Goal: Task Accomplishment & Management: Complete application form

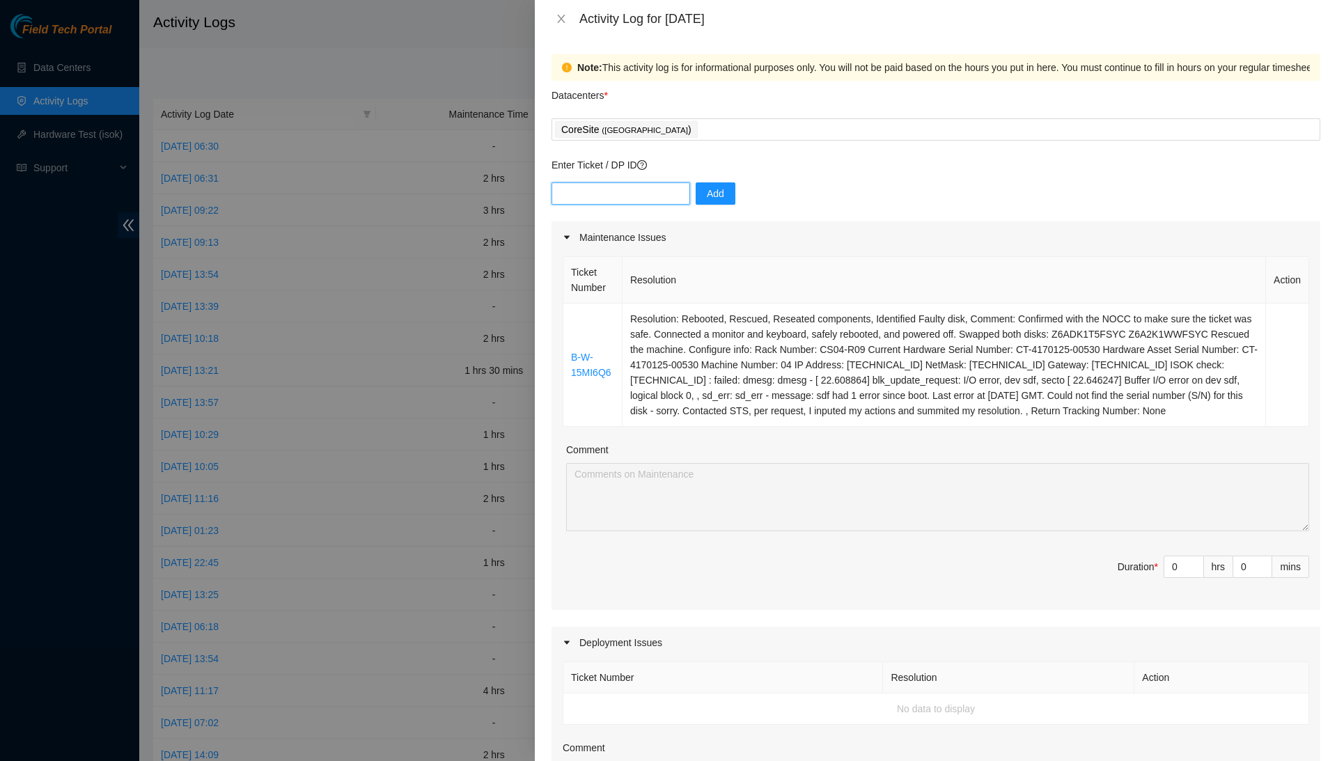
click at [639, 195] on input "text" at bounding box center [621, 193] width 139 height 22
paste input "DP80772"
type input "DP80772"
click at [721, 187] on span "Add" at bounding box center [715, 193] width 17 height 15
click at [623, 184] on input "text" at bounding box center [621, 193] width 139 height 22
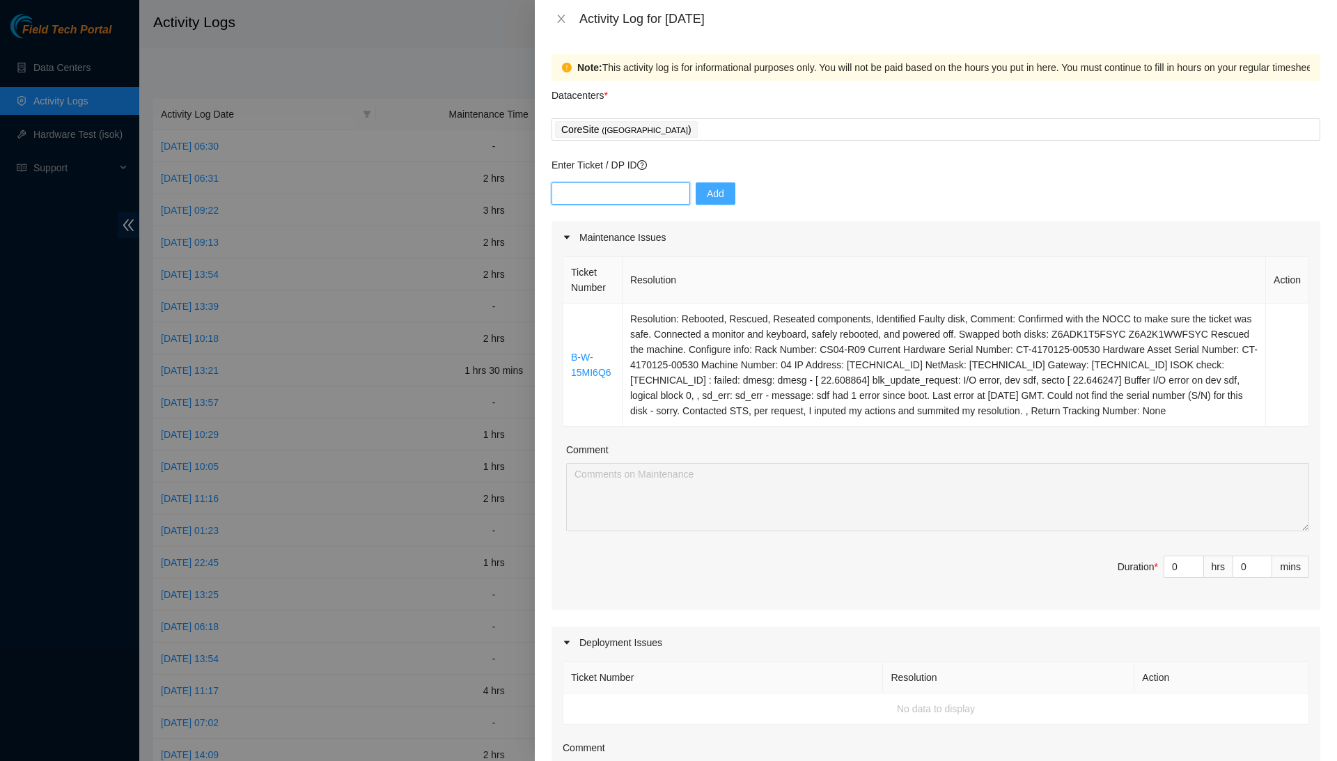
paste input "DP80772"
type input "DP80772"
click at [724, 193] on span "Add" at bounding box center [715, 193] width 17 height 15
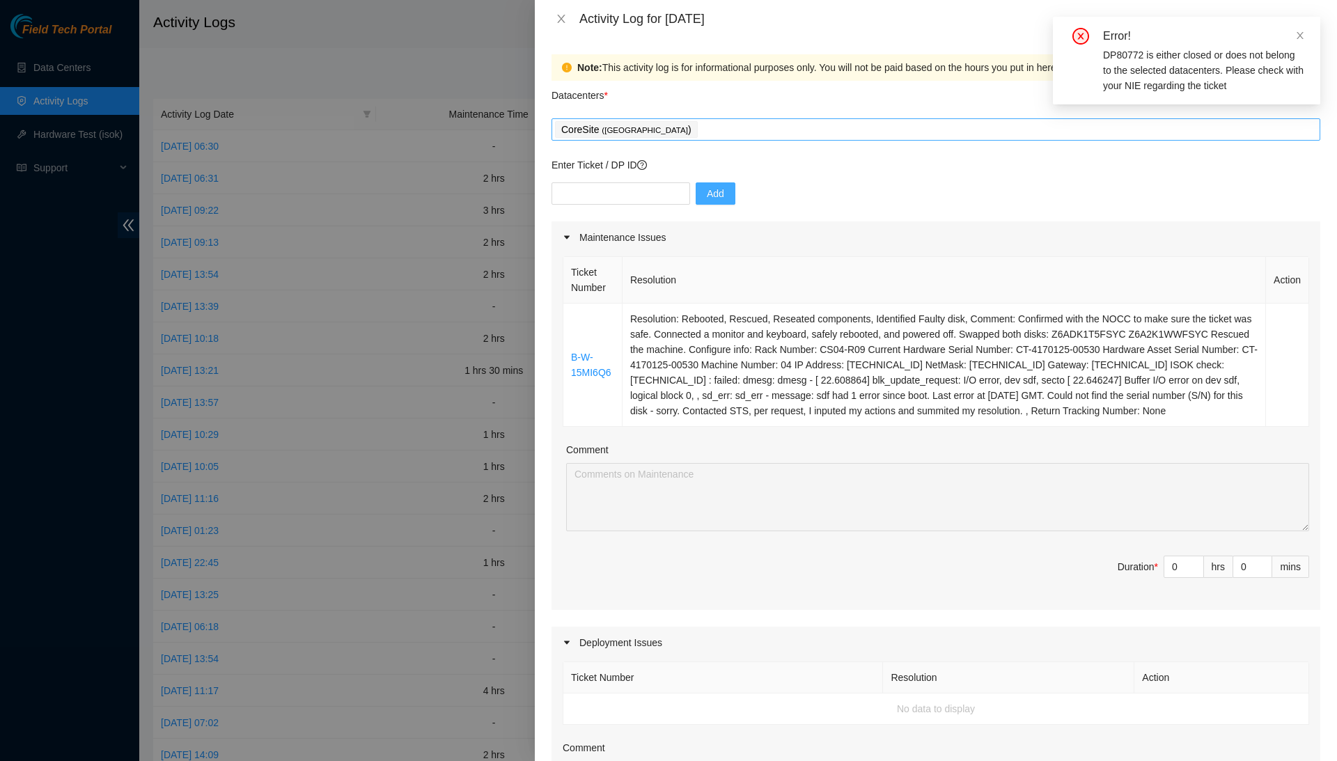
click at [683, 121] on span "CoreSite ( [GEOGRAPHIC_DATA] )" at bounding box center [626, 129] width 143 height 17
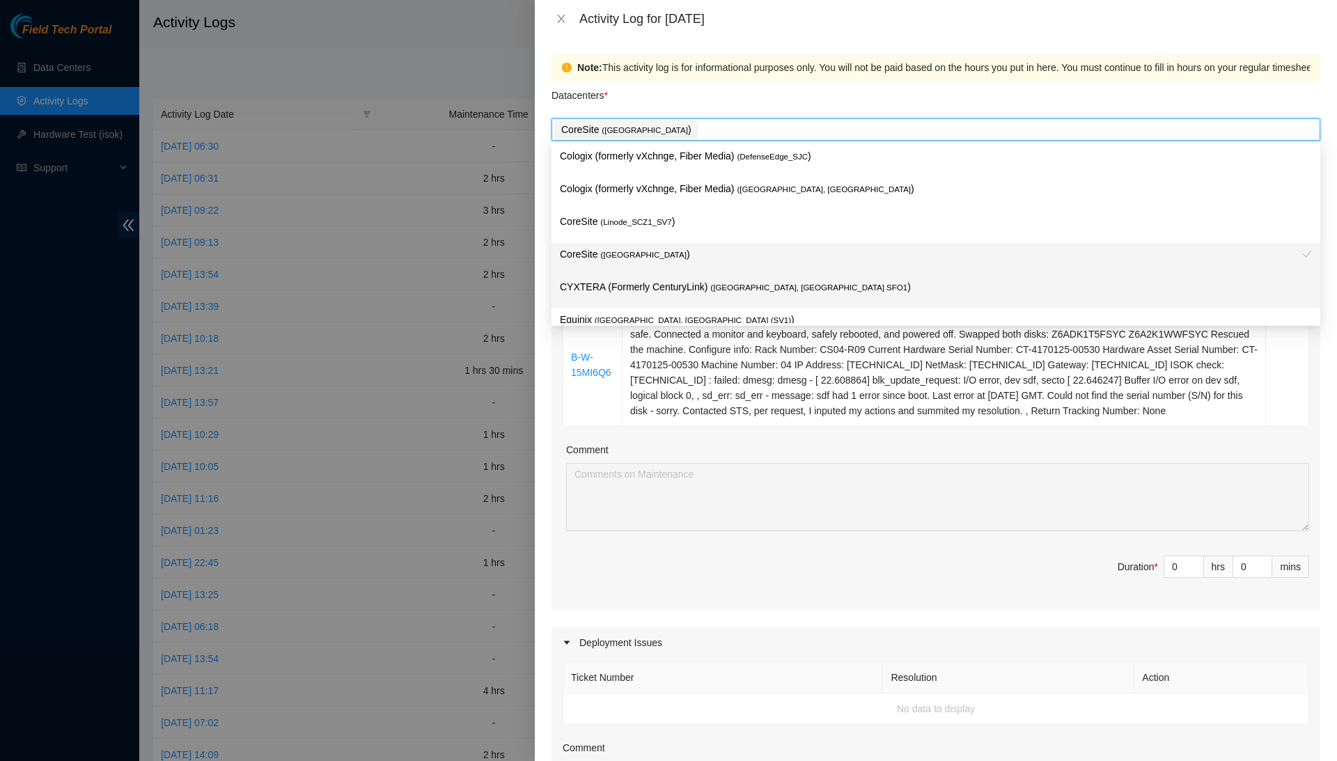
click at [677, 276] on div "CYXTERA (Formerly CenturyLink) ( [GEOGRAPHIC_DATA], [GEOGRAPHIC_DATA] SFO1 )" at bounding box center [936, 292] width 769 height 33
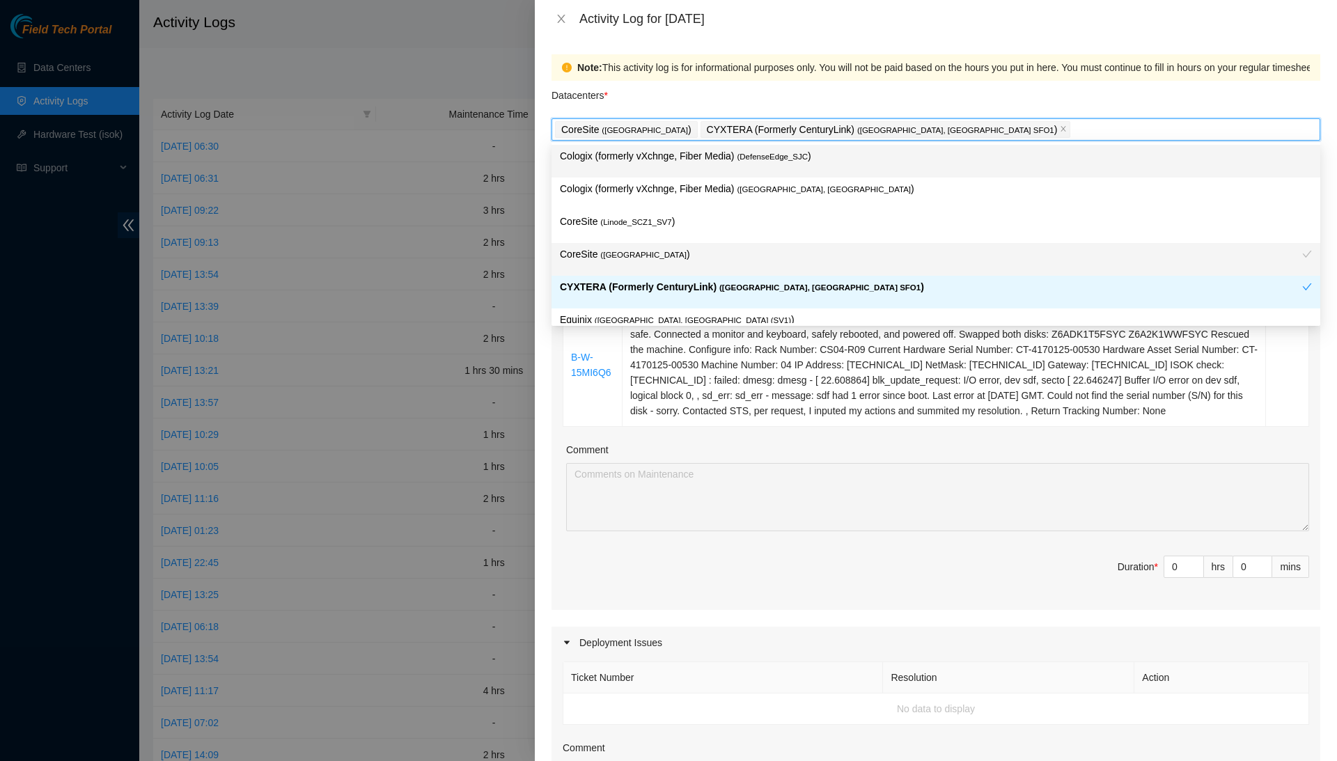
click at [669, 131] on span "( [GEOGRAPHIC_DATA]" at bounding box center [645, 130] width 86 height 8
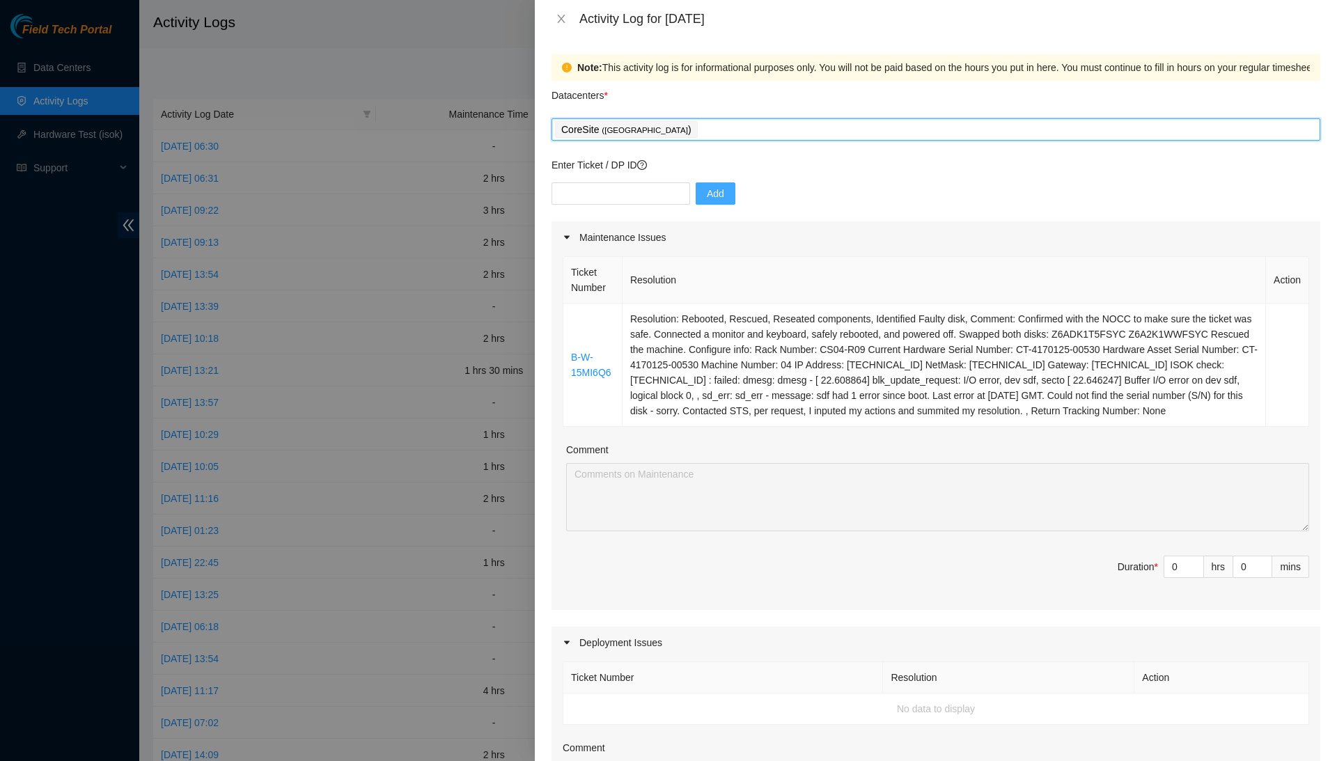
click at [684, 123] on p "CoreSite ( [GEOGRAPHIC_DATA] )" at bounding box center [626, 130] width 130 height 16
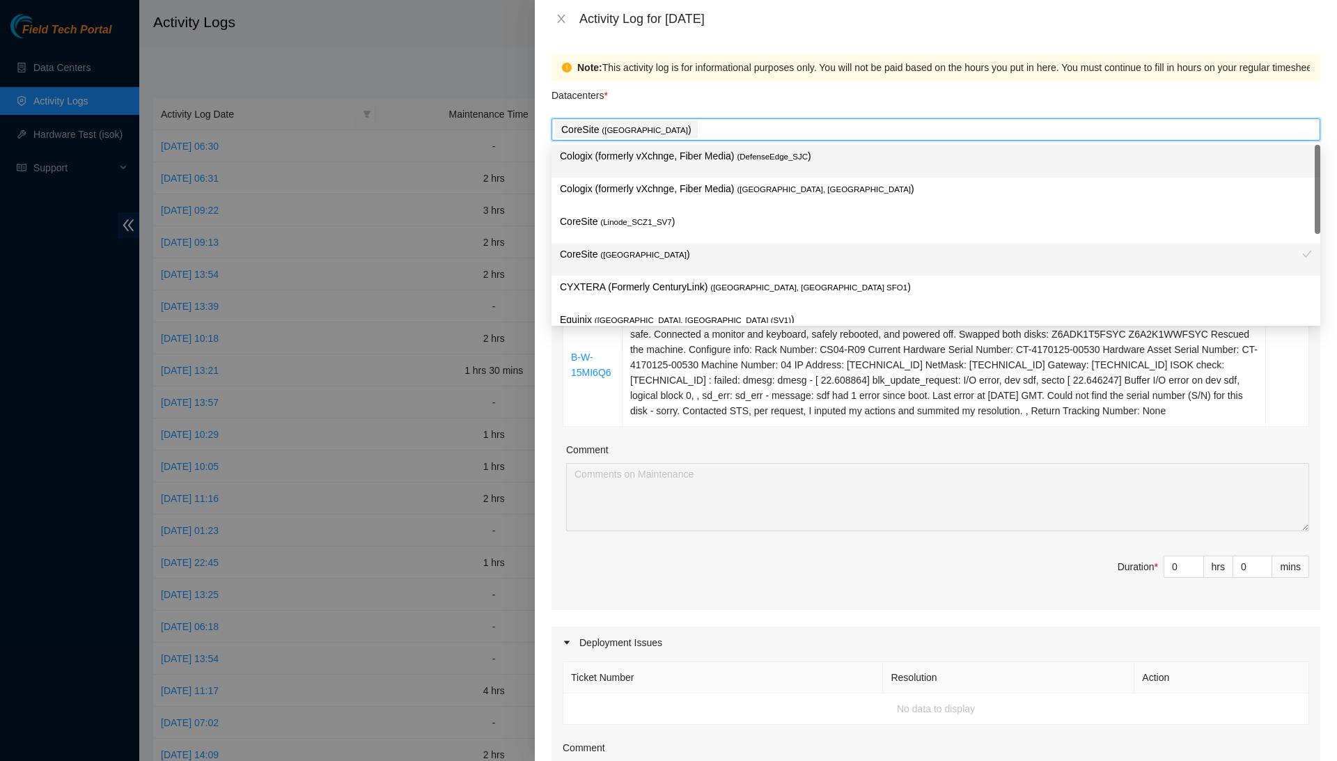
click at [645, 122] on p "CoreSite ( [GEOGRAPHIC_DATA] )" at bounding box center [626, 130] width 130 height 16
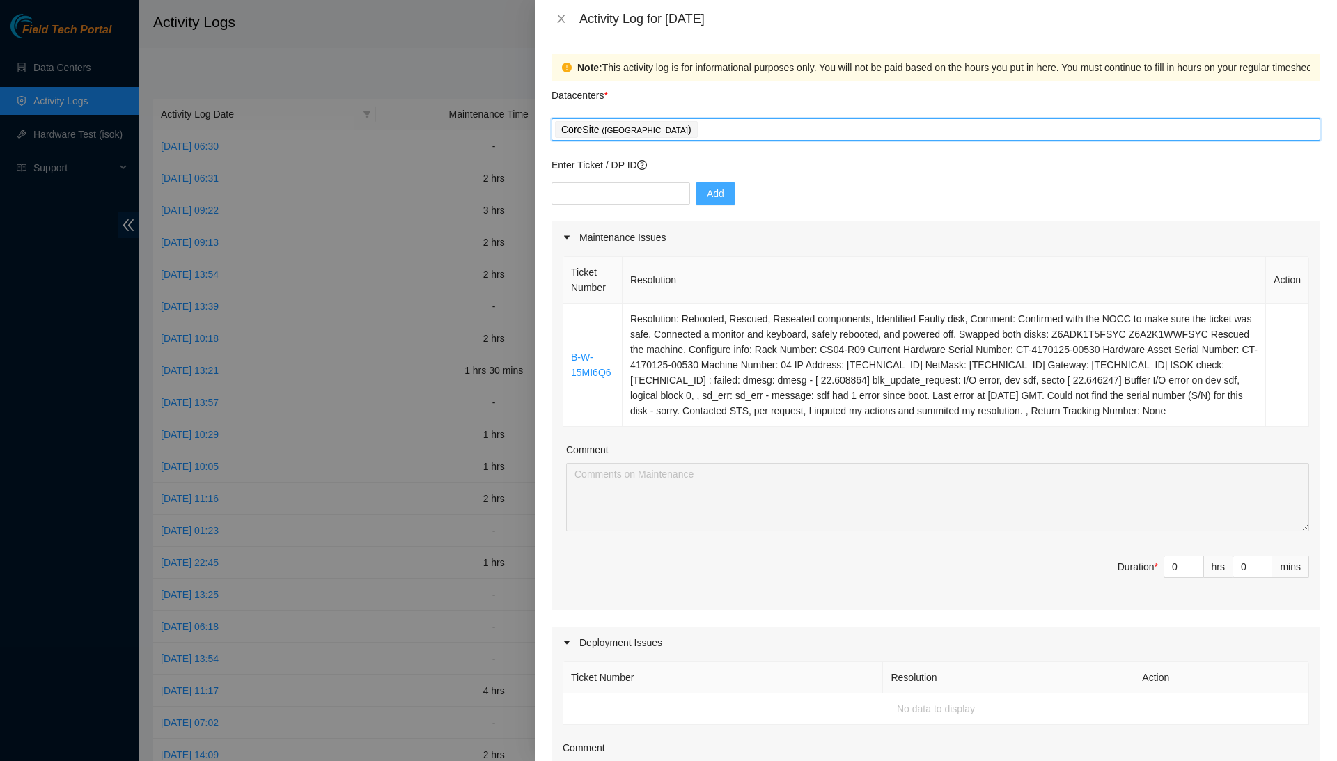
click at [645, 122] on p "CoreSite ( [GEOGRAPHIC_DATA] )" at bounding box center [626, 130] width 130 height 16
click at [642, 137] on div "CoreSite ( [GEOGRAPHIC_DATA] )" at bounding box center [628, 129] width 146 height 19
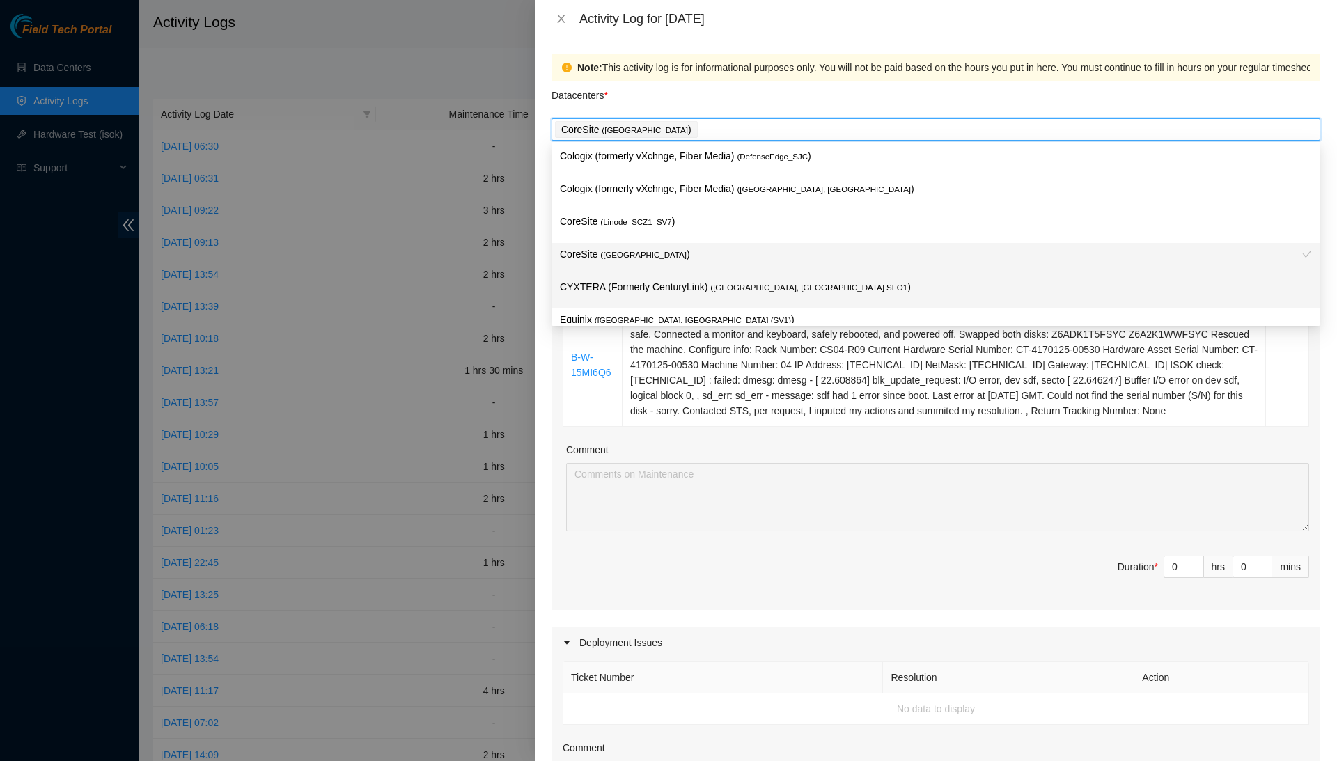
click at [621, 281] on p "CYXTERA (Formerly CenturyLink) ( [GEOGRAPHIC_DATA], [GEOGRAPHIC_DATA] SFO1 )" at bounding box center [936, 287] width 752 height 16
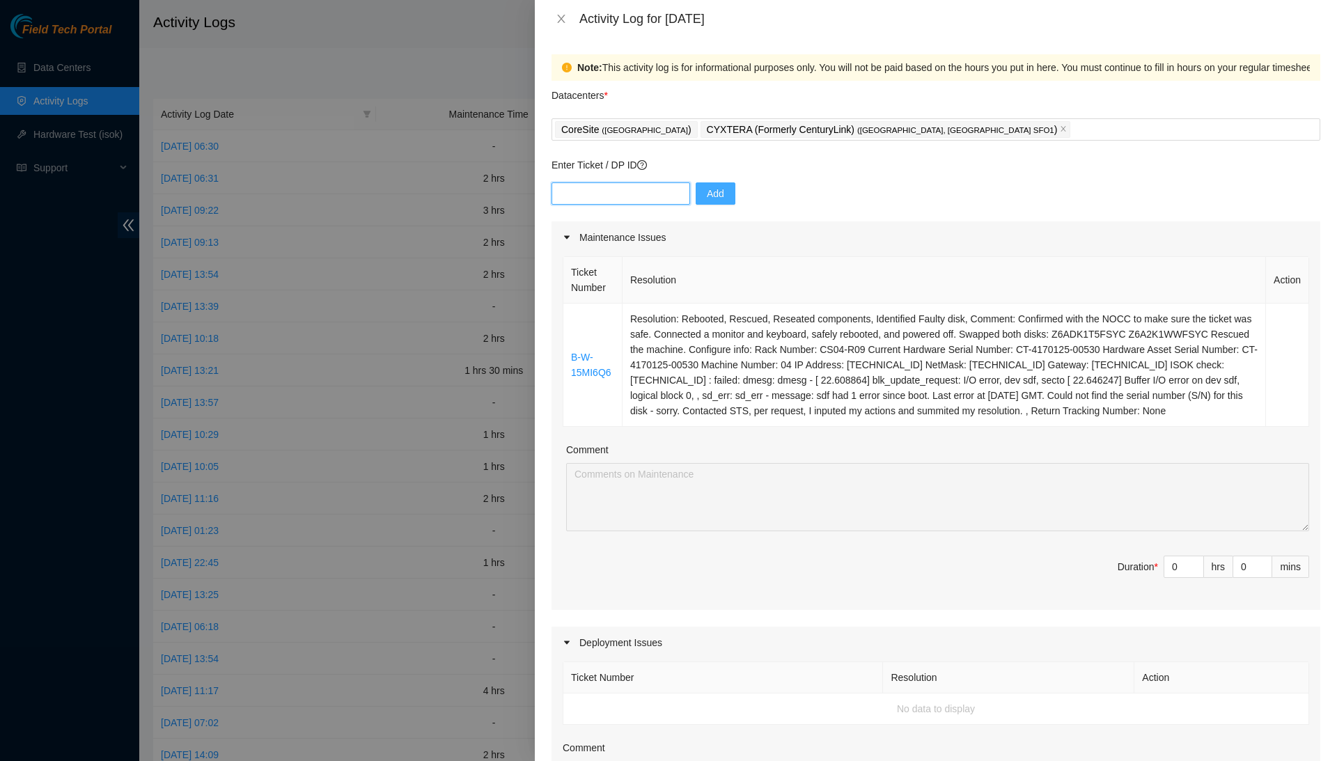
click at [673, 195] on input "text" at bounding box center [621, 193] width 139 height 22
paste input "DP80772"
type input "DP80772"
click at [719, 194] on span "Add" at bounding box center [715, 193] width 17 height 15
click at [589, 198] on input "text" at bounding box center [621, 193] width 139 height 22
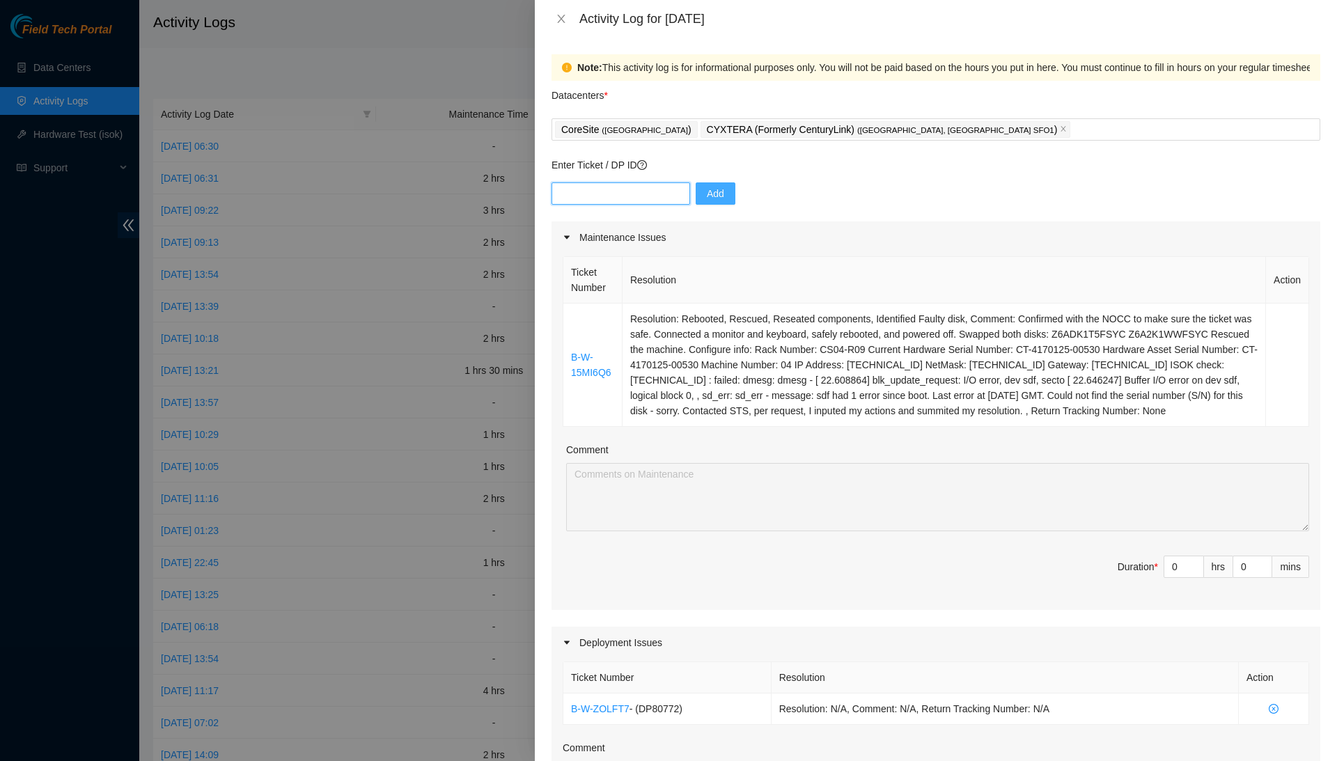
paste input "DP77160"
type input "DP77160"
click at [709, 198] on button "Add" at bounding box center [716, 193] width 40 height 22
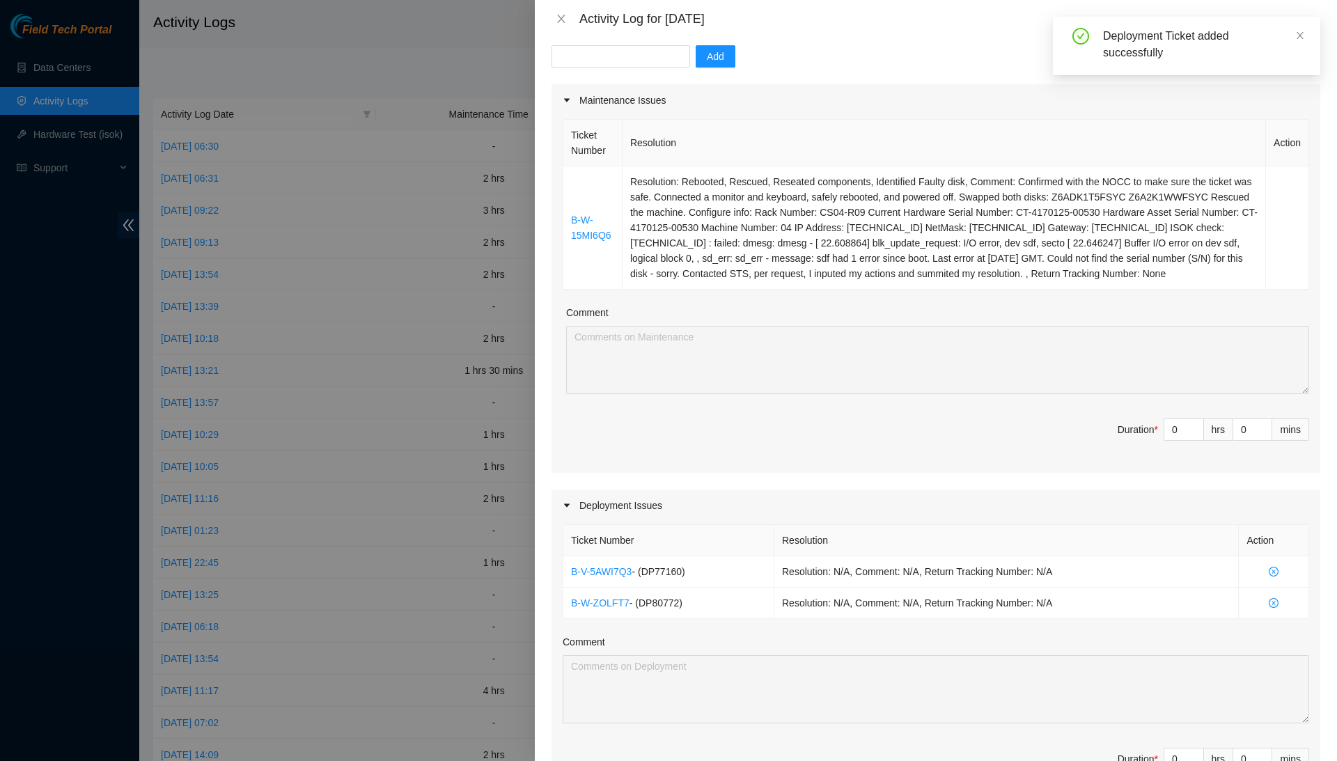
scroll to position [116, 0]
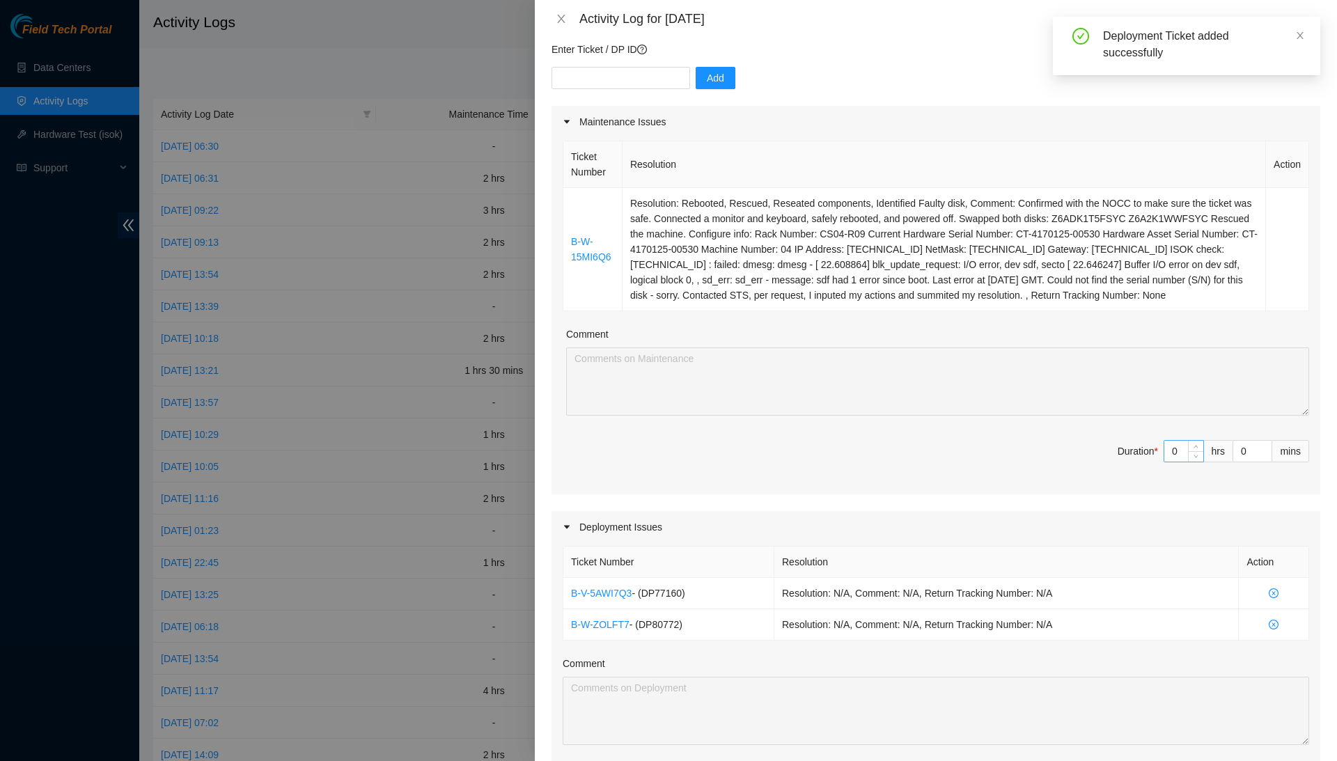
click at [1176, 455] on input "0" at bounding box center [1183, 451] width 39 height 21
type input "1"
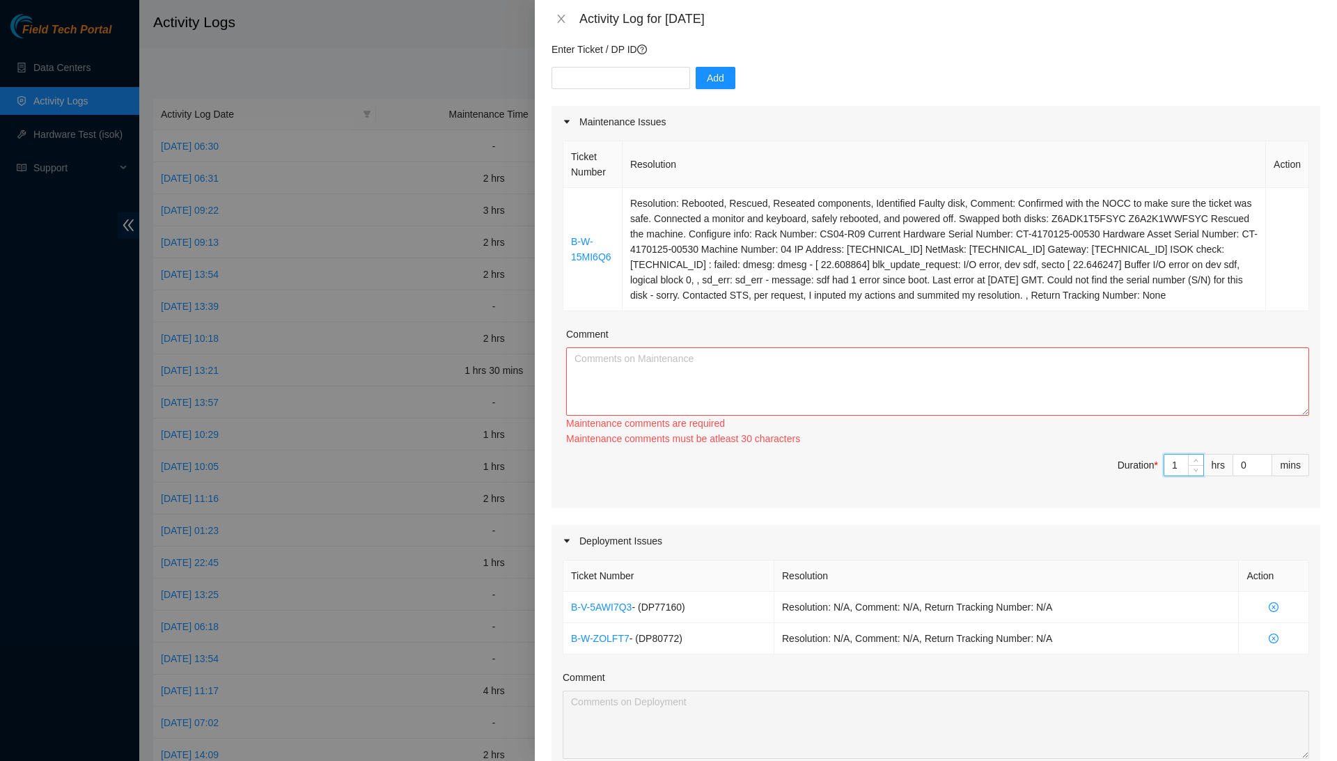
type input "1"
click at [1188, 407] on textarea "Comment" at bounding box center [937, 381] width 743 height 68
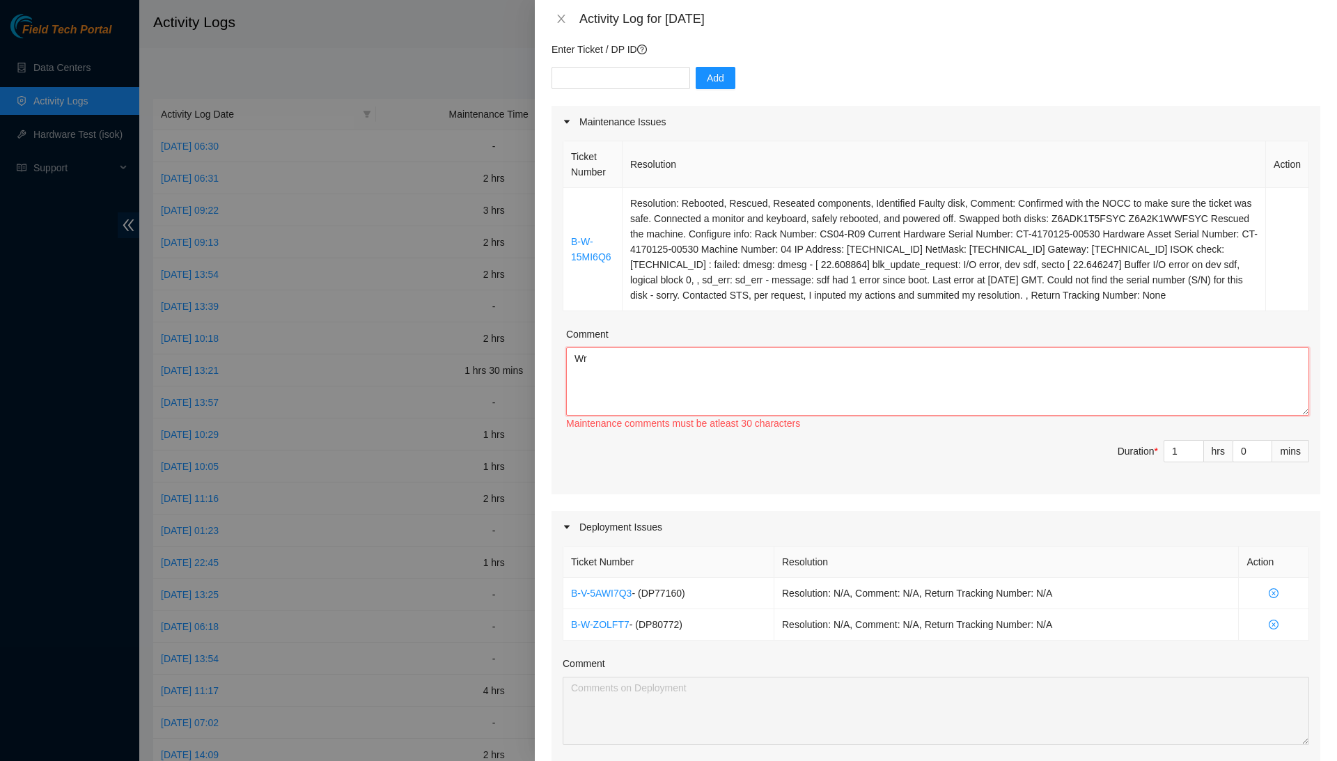
type textarea "W"
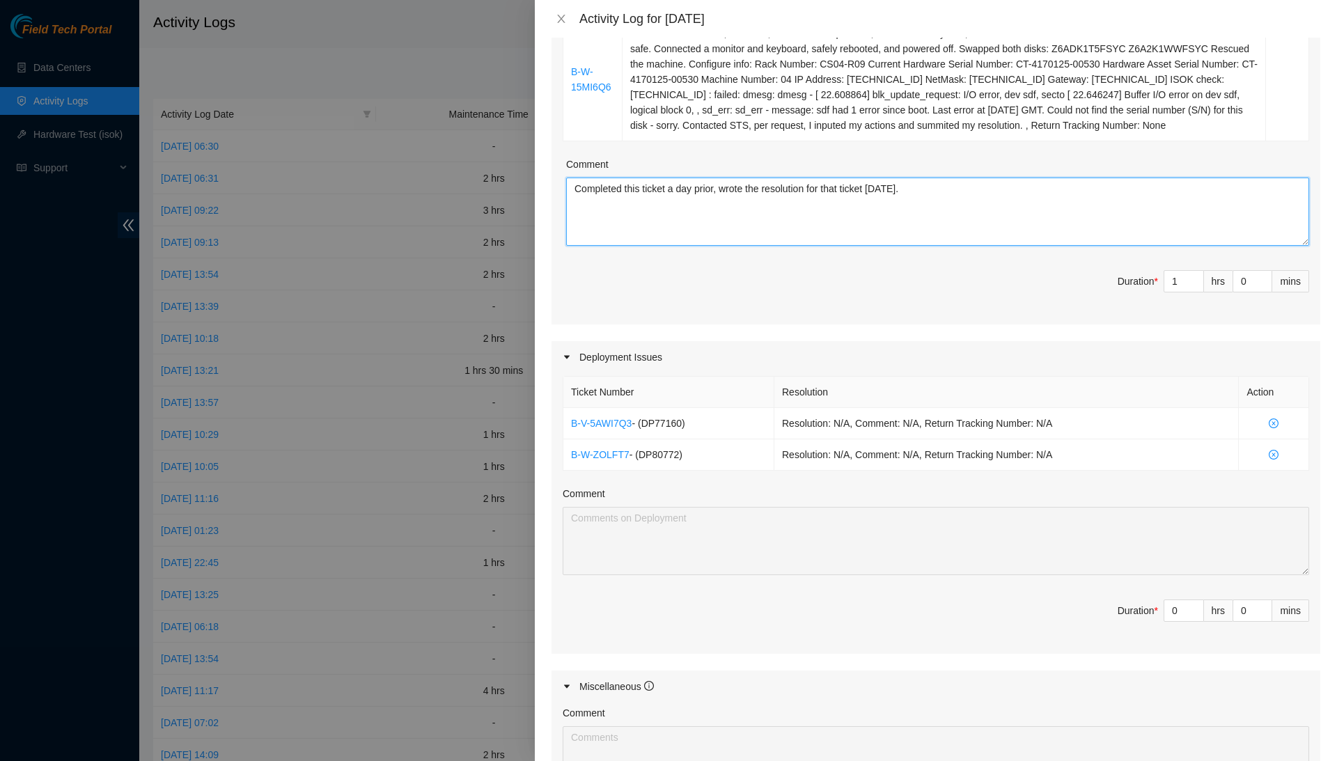
scroll to position [329, 0]
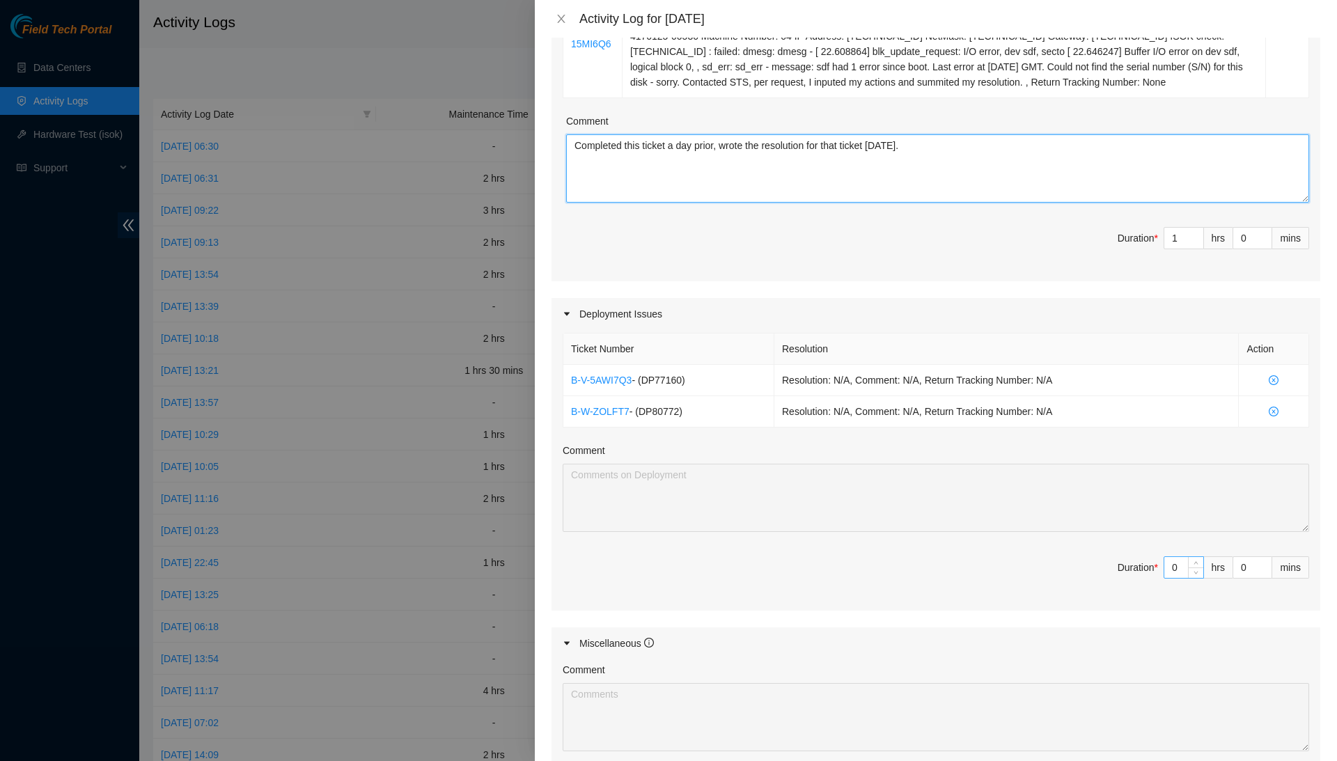
type textarea "Completed this ticket a day prior, wrote the resolution for that ticket [DATE]."
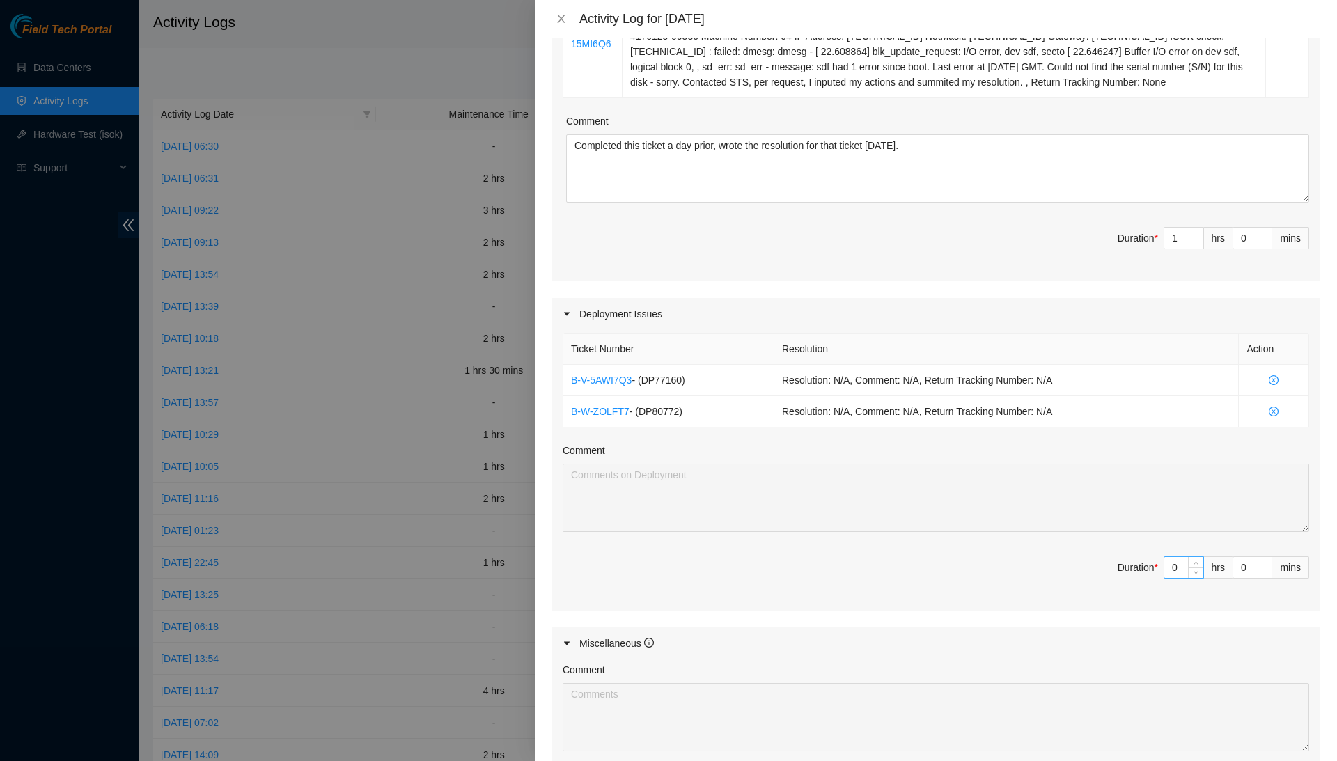
click at [1177, 575] on input "0" at bounding box center [1183, 567] width 39 height 21
type input "4"
type input "5"
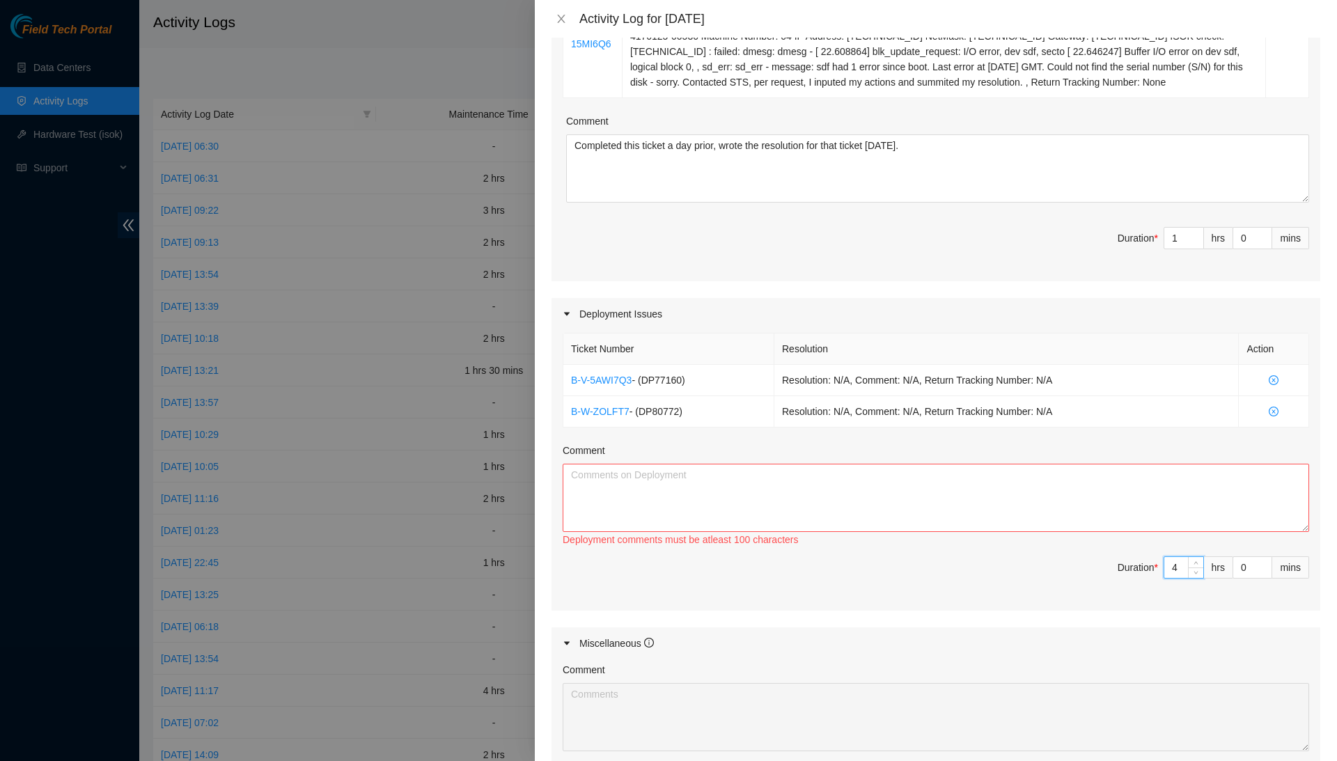
type input "1"
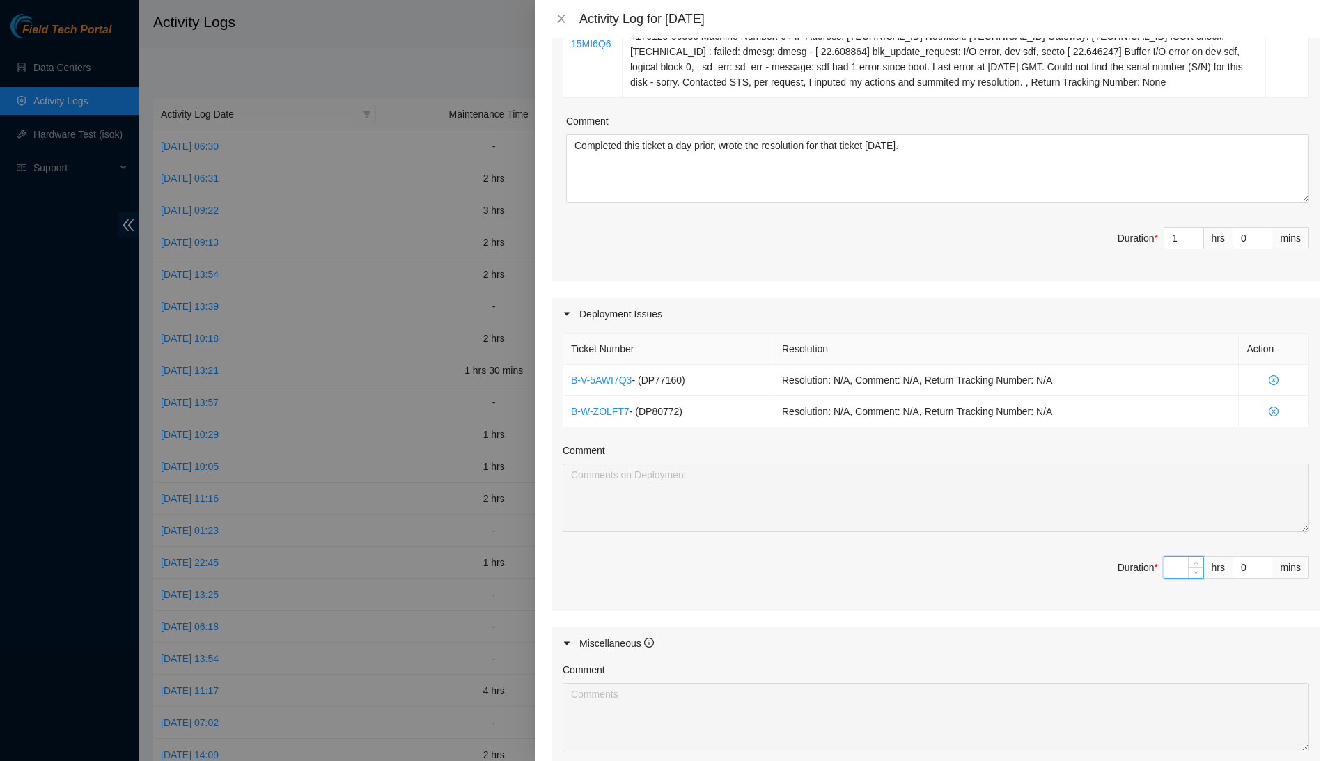
type input "5"
type input "6"
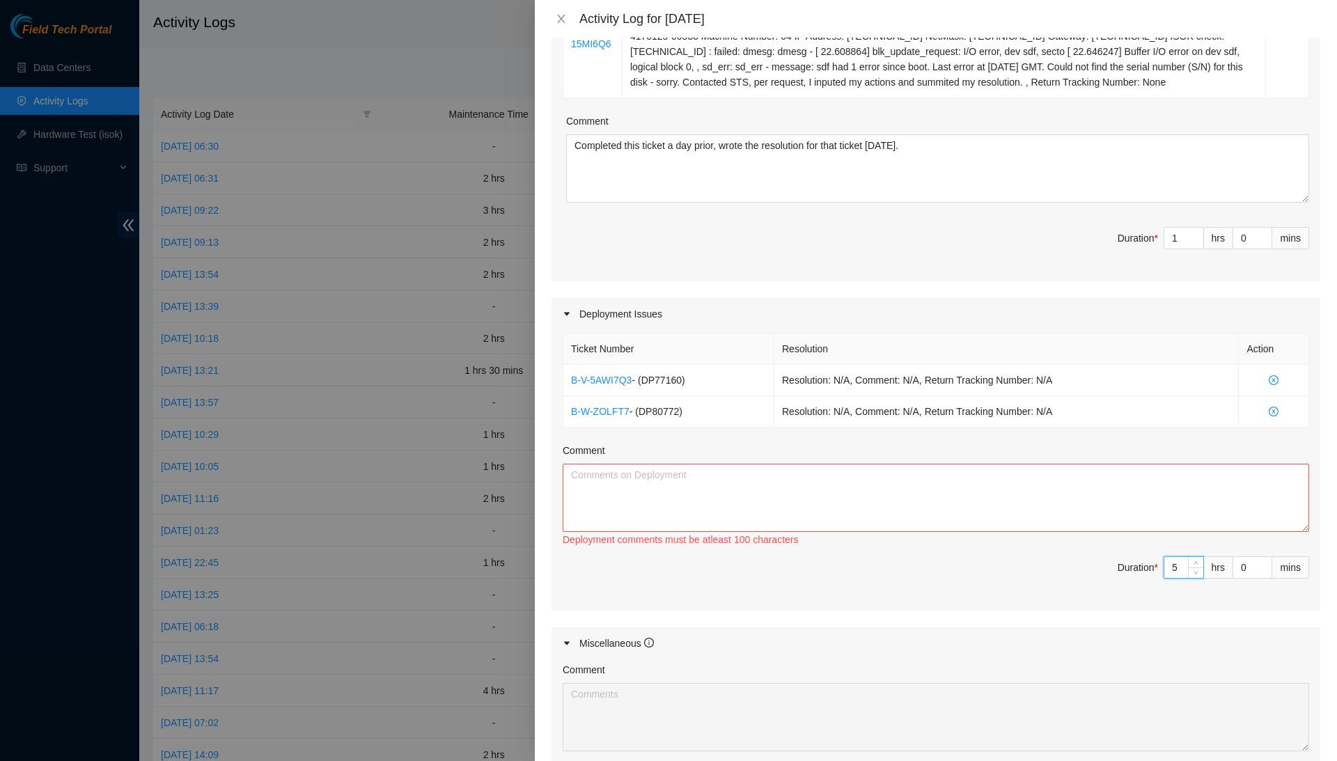
type input "5"
click at [1157, 500] on textarea "Comment" at bounding box center [936, 498] width 747 height 68
click at [962, 489] on textarea "I spent the beginning of my day at [GEOGRAPHIC_DATA] SV4 to work on DP77160. I …" at bounding box center [936, 498] width 747 height 68
click at [1114, 482] on textarea "I spent the beginning of my day at [GEOGRAPHIC_DATA] SV4 to work on DP77160. I'…" at bounding box center [936, 498] width 747 height 68
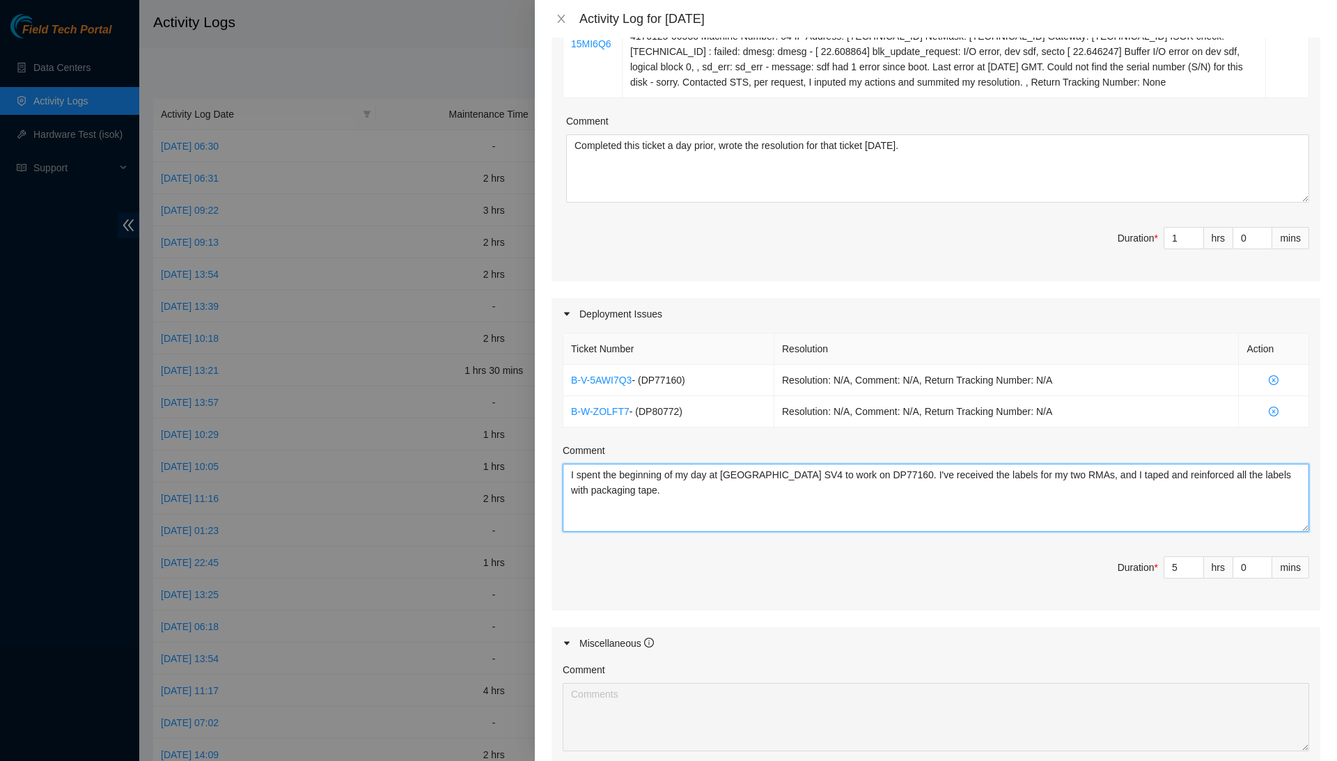
click at [1079, 501] on textarea "I spent the beginning of my day at [GEOGRAPHIC_DATA] SV4 to work on DP77160. I'…" at bounding box center [936, 498] width 747 height 68
click at [1276, 505] on textarea "I spent the beginning of my day at [GEOGRAPHIC_DATA] SV4 to work on DP77160. I'…" at bounding box center [936, 498] width 747 height 68
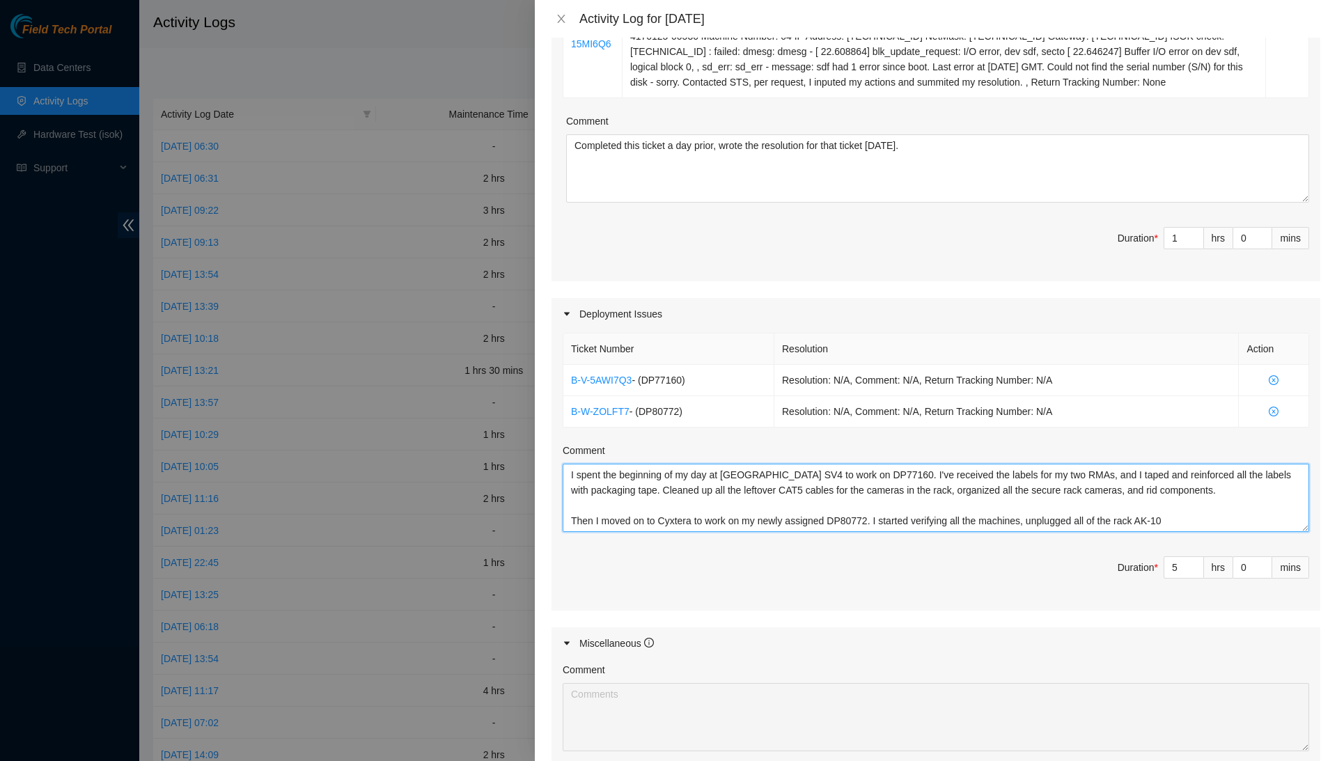
click at [1220, 532] on textarea "I spent the beginning of my day at [GEOGRAPHIC_DATA] SV4 to work on DP77160. I'…" at bounding box center [936, 498] width 747 height 68
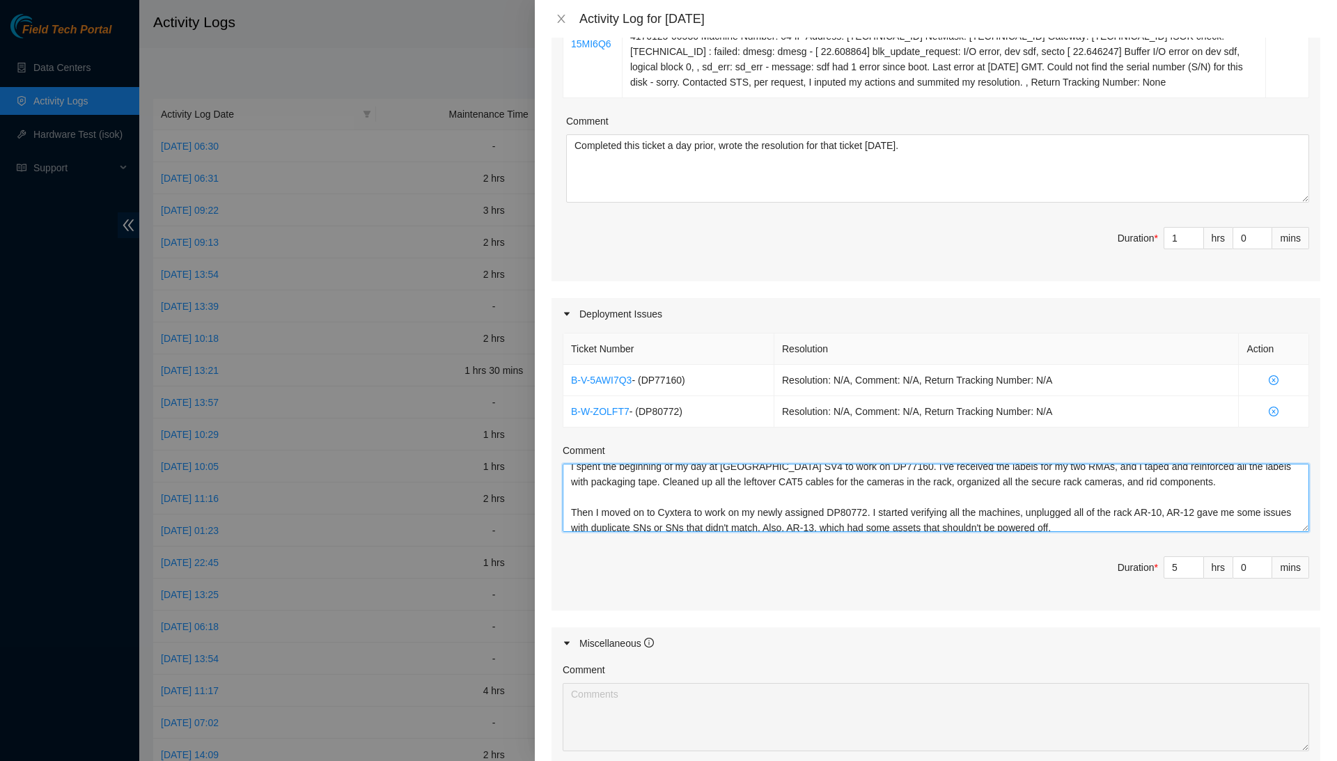
click at [1181, 532] on textarea "I spent the beginning of my day at [GEOGRAPHIC_DATA] SV4 to work on DP77160. I'…" at bounding box center [936, 498] width 747 height 68
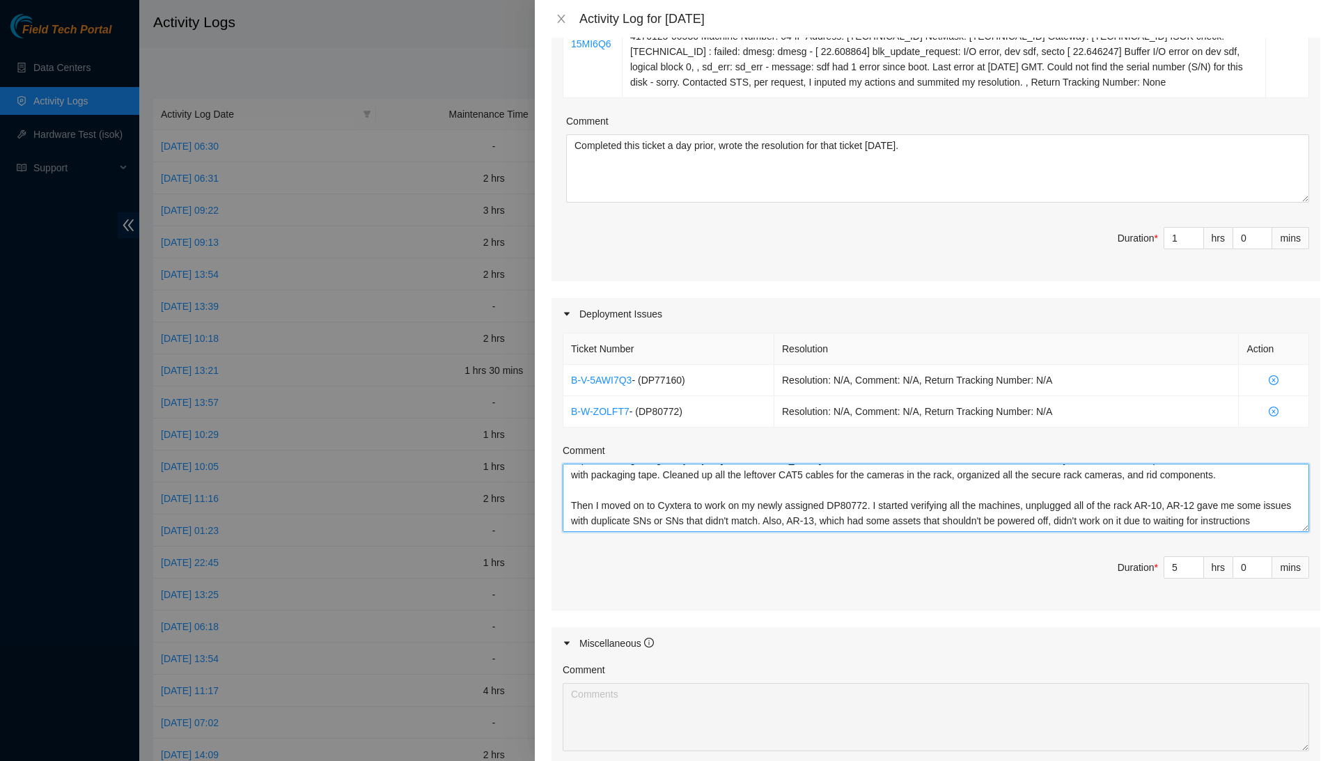
click at [623, 528] on textarea "I spent the beginning of my day at [GEOGRAPHIC_DATA] SV4 to work on DP77160. I'…" at bounding box center [936, 498] width 747 height 68
click at [722, 532] on textarea "I spent the beginning of my day at [GEOGRAPHIC_DATA] SV4 to work on DP77160. I'…" at bounding box center [936, 498] width 747 height 68
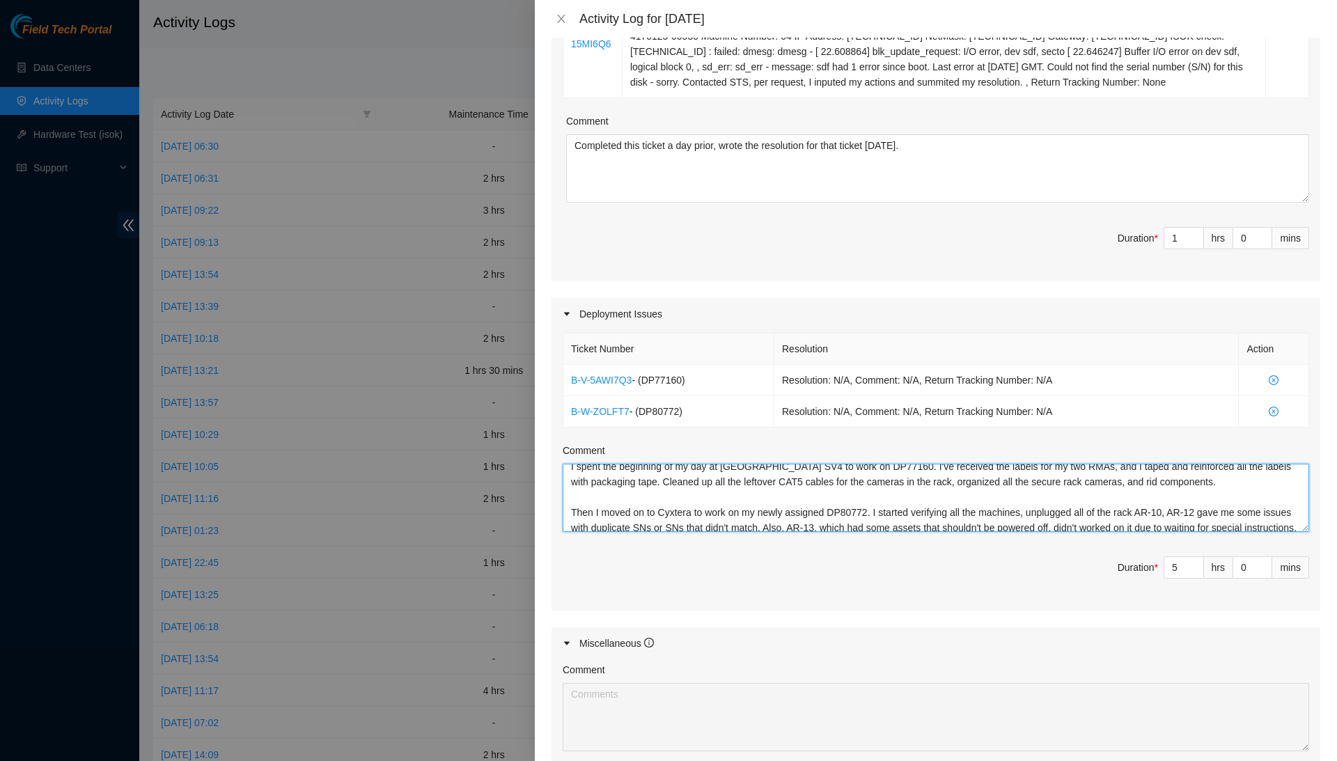
scroll to position [21, 0]
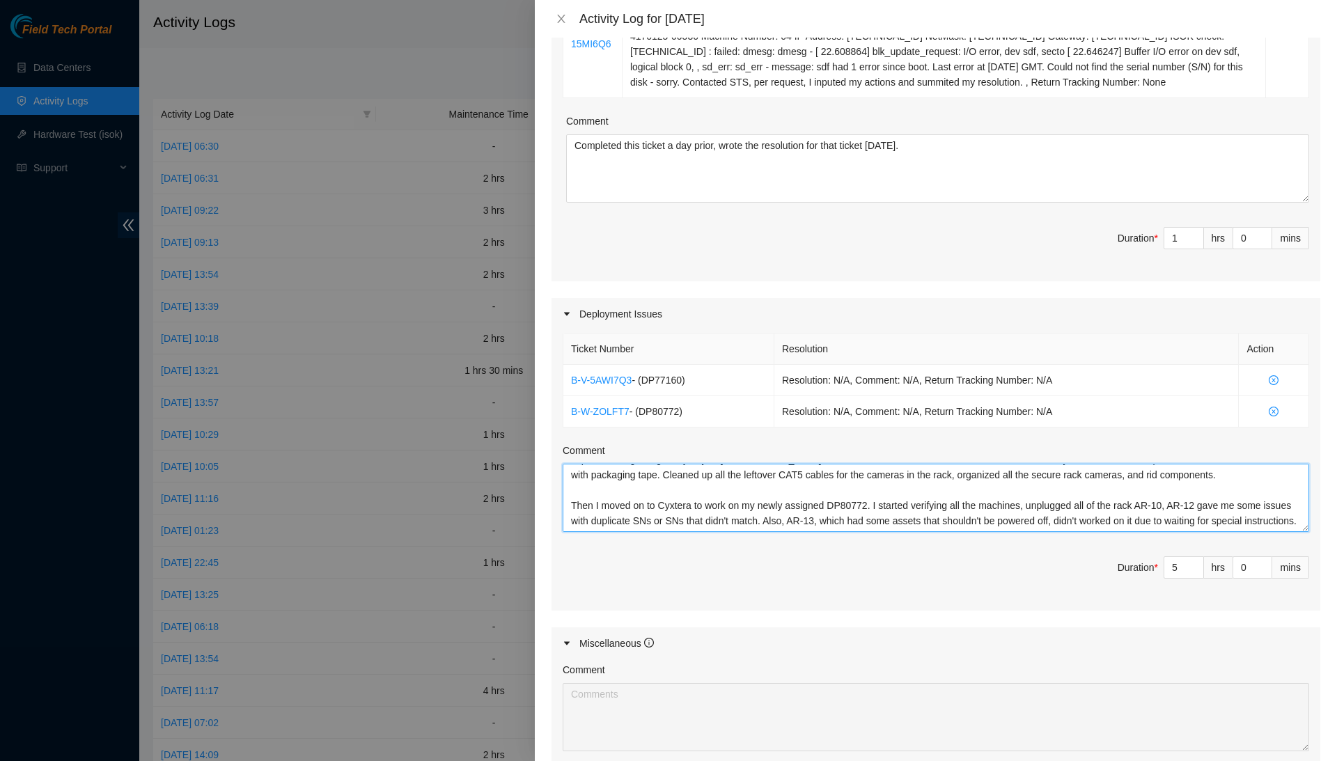
click at [1171, 526] on textarea "I spent the beginning of my day at [GEOGRAPHIC_DATA] SV4 to work on DP77160. I'…" at bounding box center [936, 498] width 747 height 68
click at [1274, 477] on textarea "I spent the beginning of my day at [GEOGRAPHIC_DATA] SV4 to work on DP77160. I'…" at bounding box center [936, 498] width 747 height 68
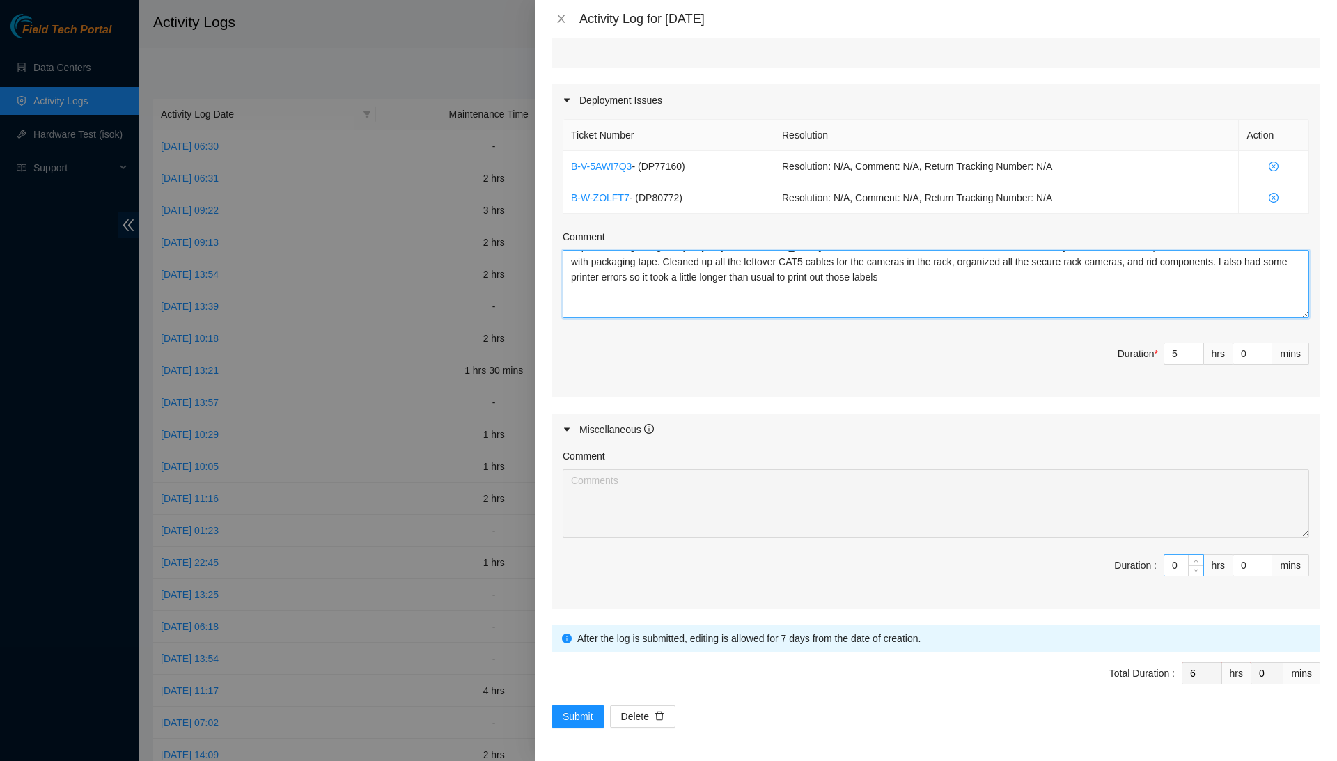
scroll to position [549, 0]
type textarea "I spent the beginning of my day at [GEOGRAPHIC_DATA] SV4 to work on DP77160. I'…"
click at [1177, 564] on input "0" at bounding box center [1183, 565] width 39 height 21
type input "2"
type input "8"
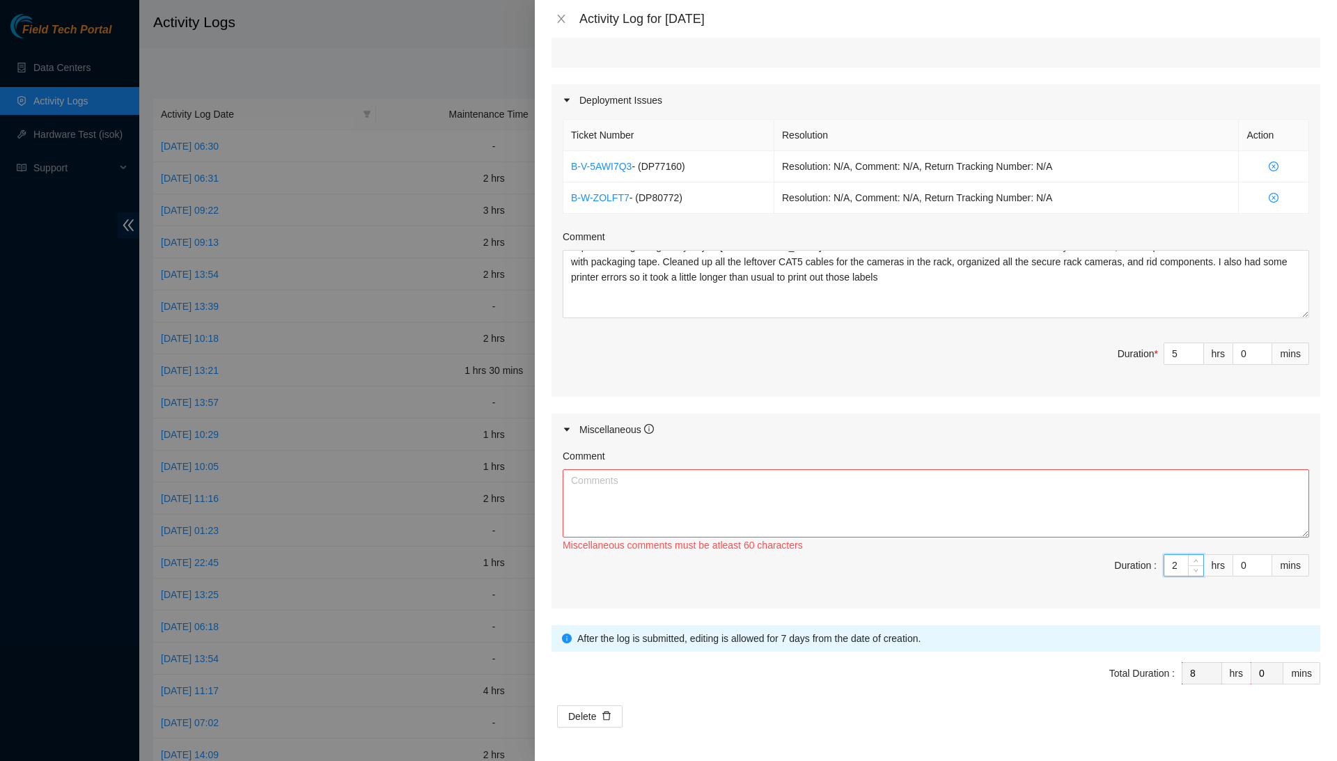
type input "2"
click at [1190, 504] on textarea "Comment" at bounding box center [936, 503] width 747 height 68
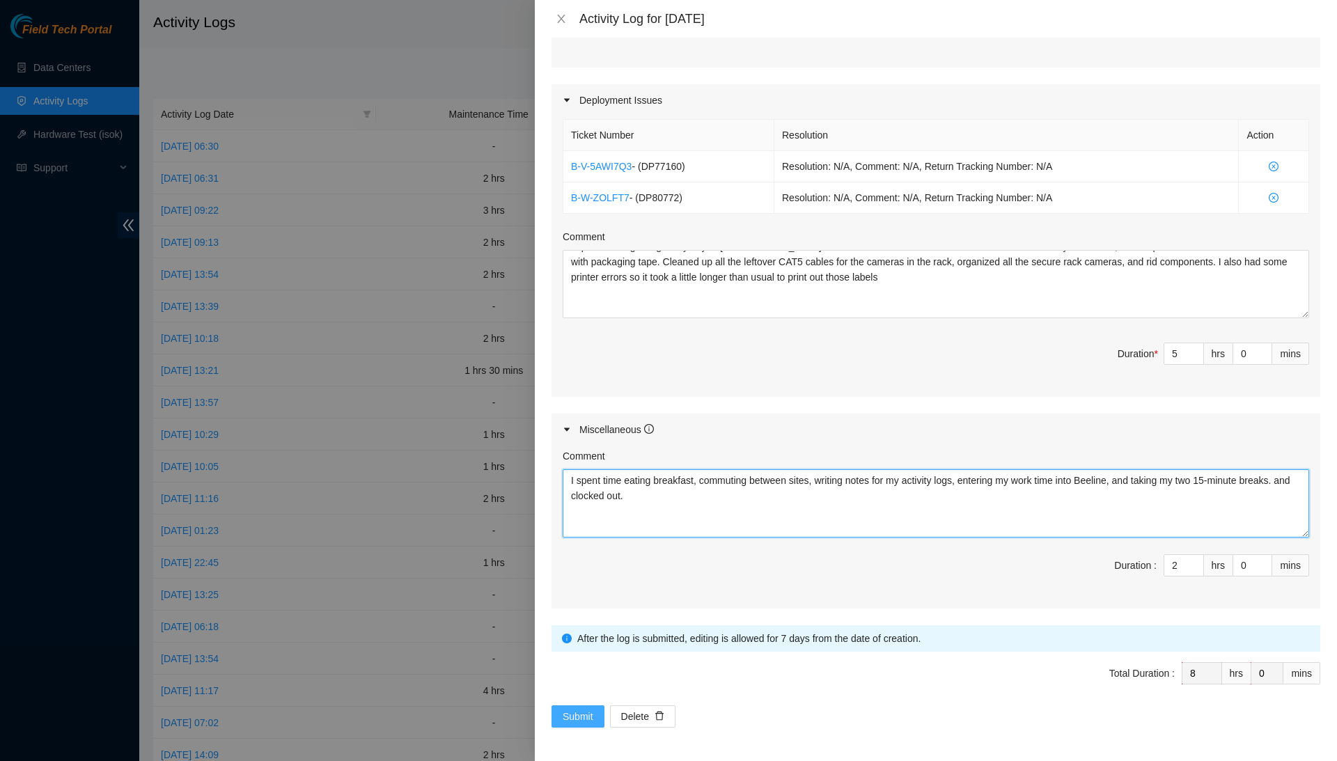
type textarea "I spent time eating breakfast, commuting between sites, writing notes for my ac…"
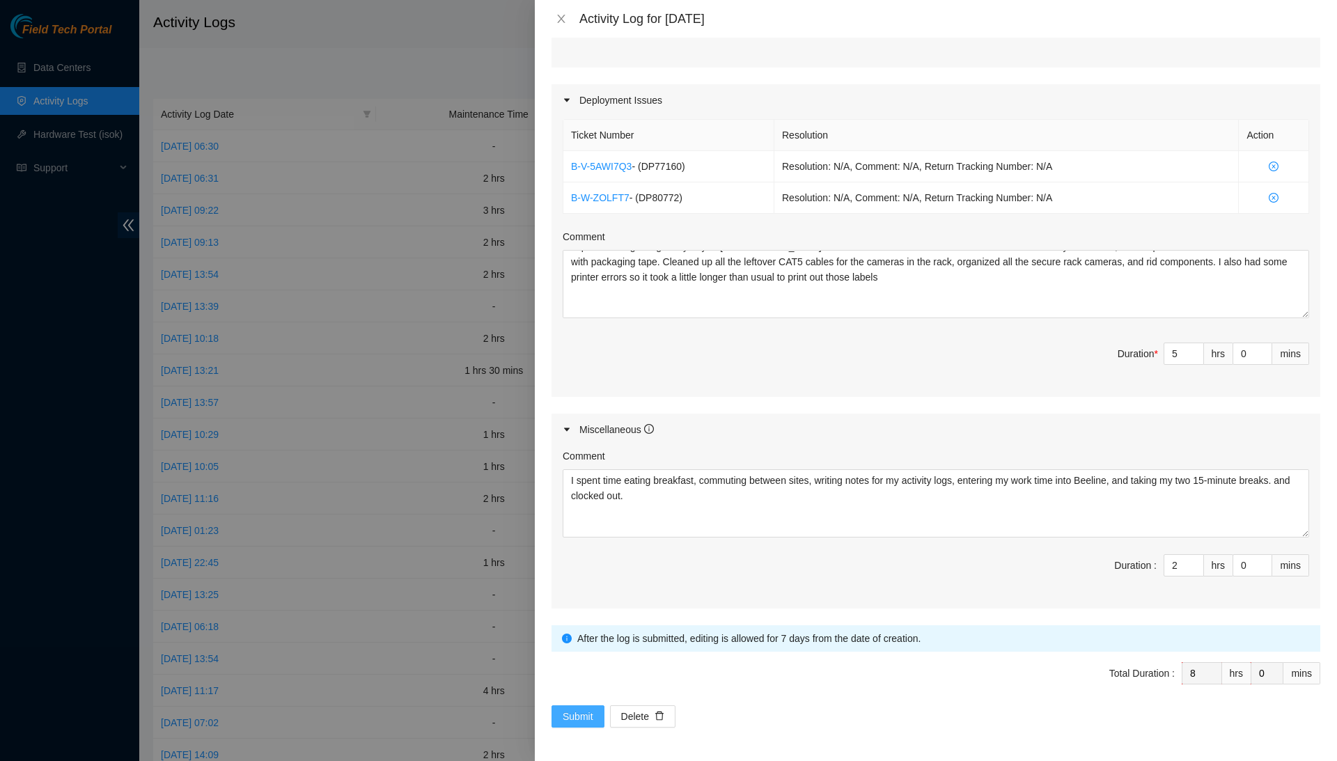
click at [585, 717] on span "Submit" at bounding box center [578, 716] width 31 height 15
